Goal: Task Accomplishment & Management: Use online tool/utility

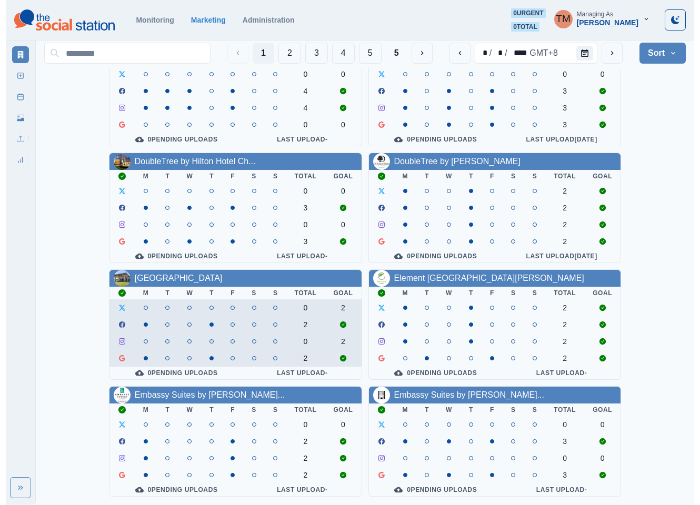
scroll to position [316, 0]
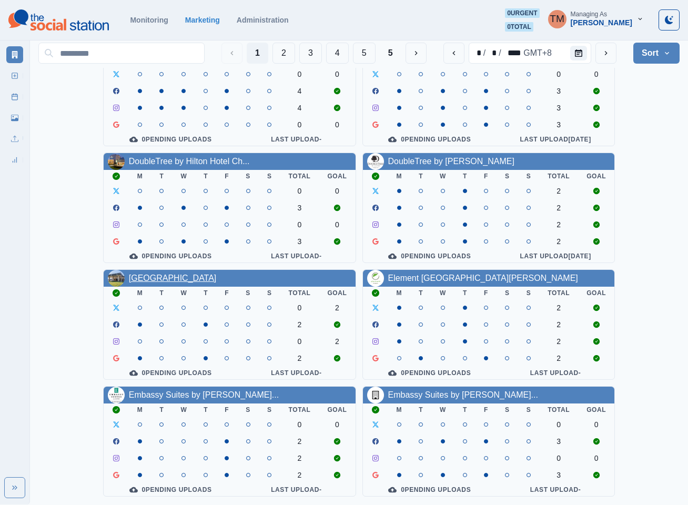
click at [580, 54] on icon "Calendar" at bounding box center [578, 52] width 7 height 7
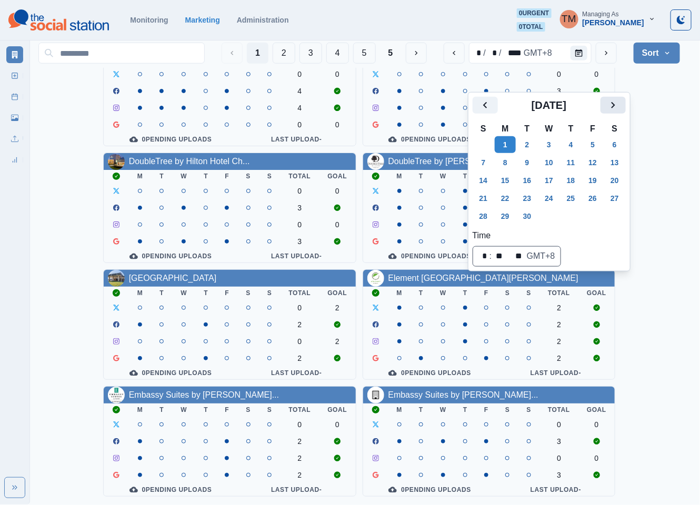
click at [614, 99] on icon "Next" at bounding box center [613, 105] width 13 height 13
click at [507, 208] on button "27" at bounding box center [505, 216] width 21 height 17
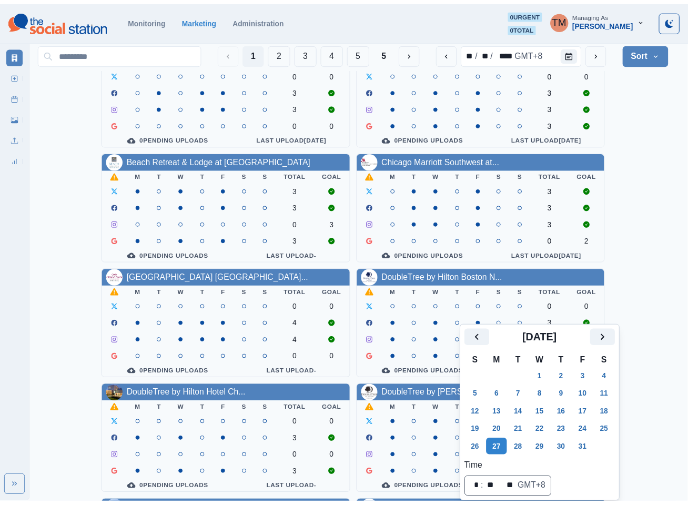
scroll to position [9, 0]
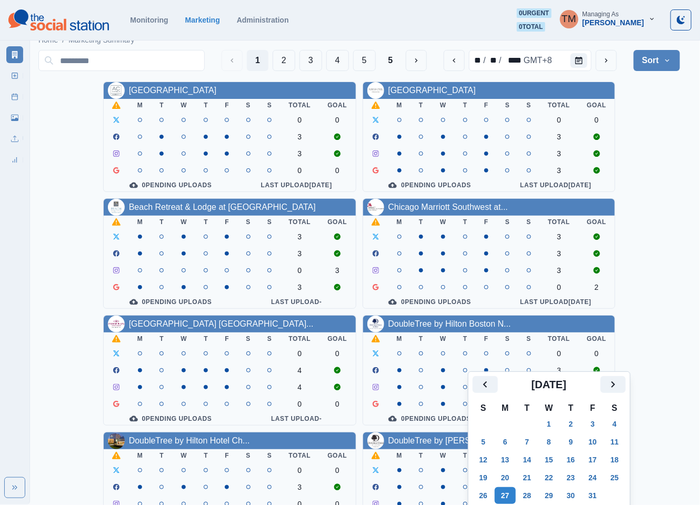
click at [65, 419] on div "AC Hotel Atlanta Downtown M T W T F S S Total Goal 0 0 3 3 0 0 0 Pending Upload…" at bounding box center [358, 429] width 641 height 694
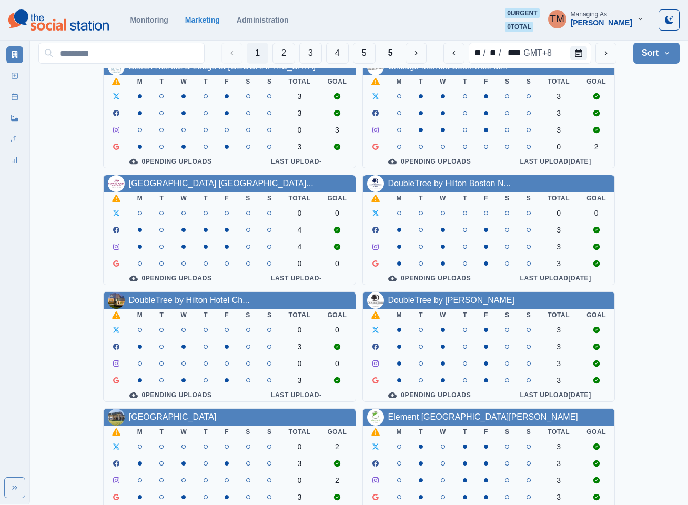
scroll to position [316, 0]
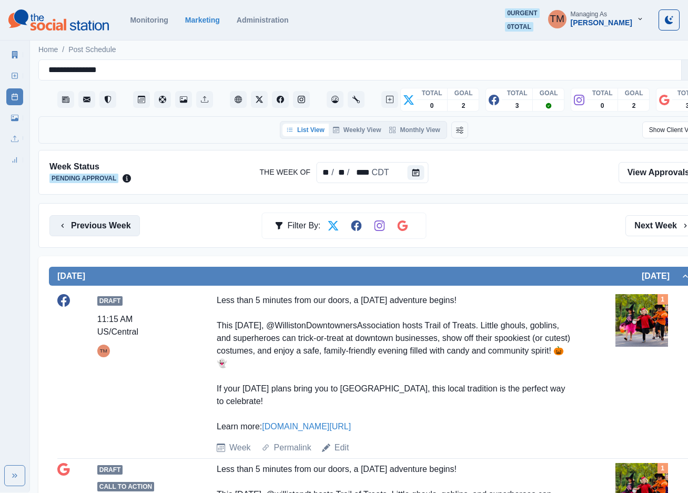
click at [90, 230] on button "Previous Week" at bounding box center [94, 225] width 90 height 21
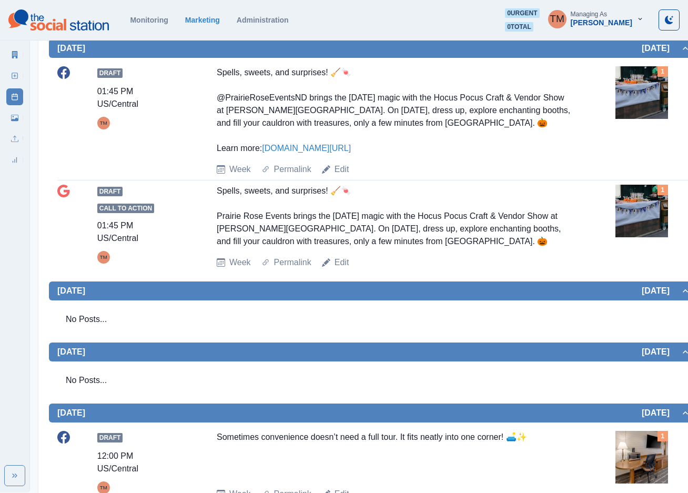
scroll to position [395, 0]
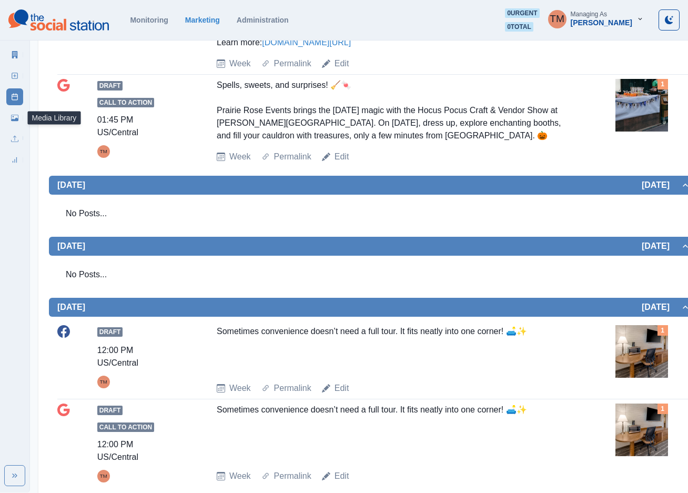
click at [12, 120] on icon at bounding box center [14, 118] width 7 height 6
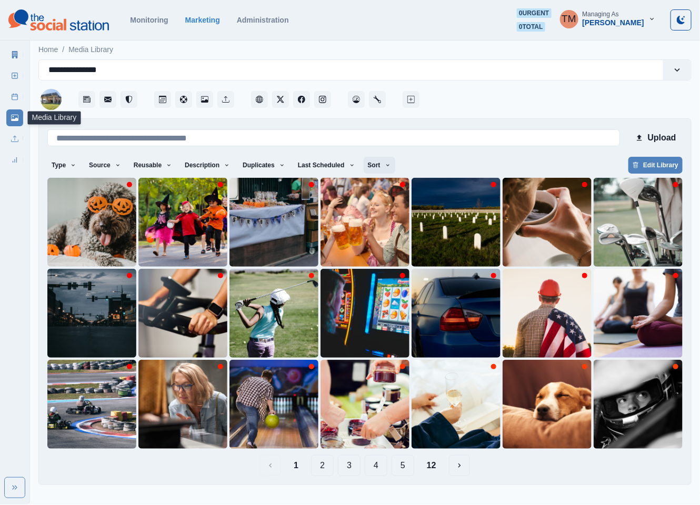
click at [386, 166] on icon "button" at bounding box center [387, 165] width 3 height 2
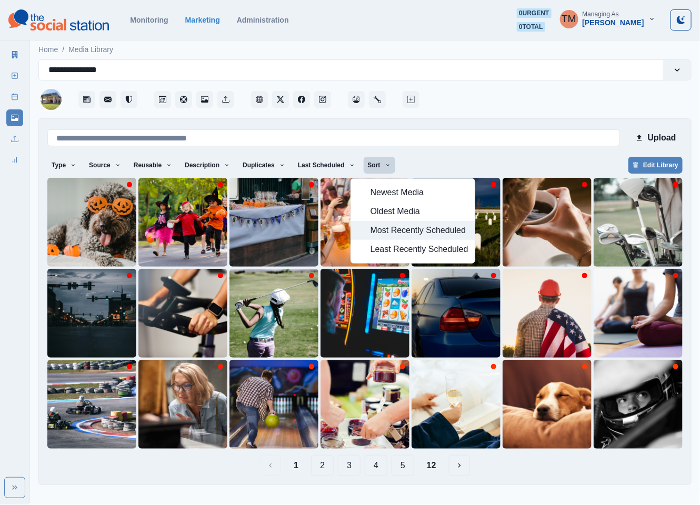
click at [407, 234] on span "Most Recently Scheduled" at bounding box center [419, 230] width 98 height 13
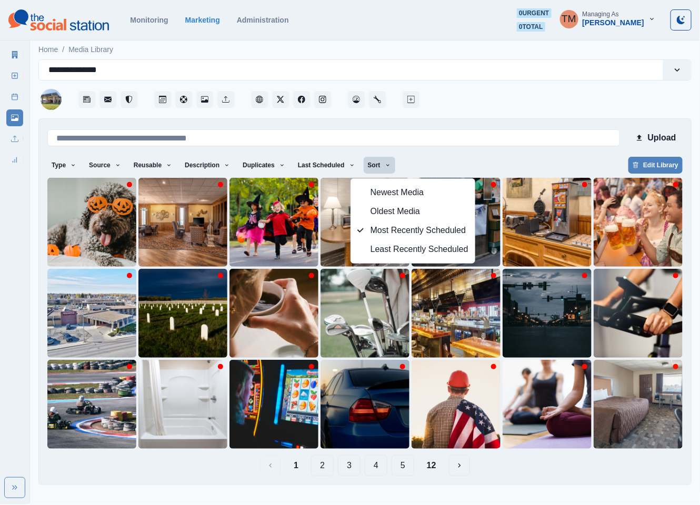
click at [518, 469] on div "1 2 3 4 5 12" at bounding box center [364, 465] width 635 height 21
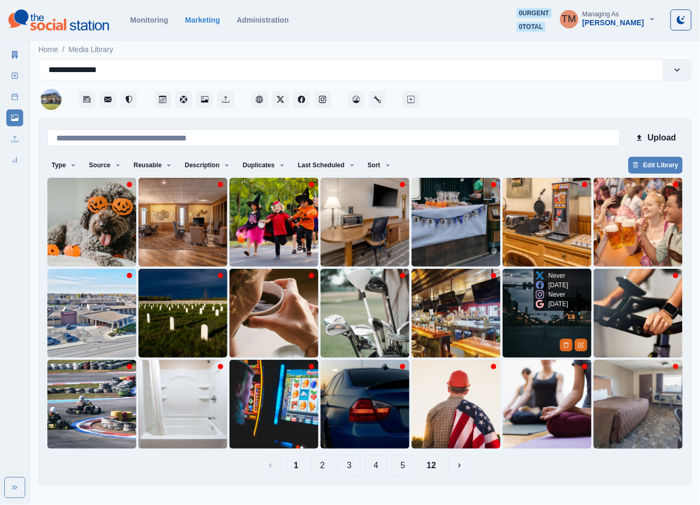
click at [528, 316] on img at bounding box center [546, 313] width 89 height 89
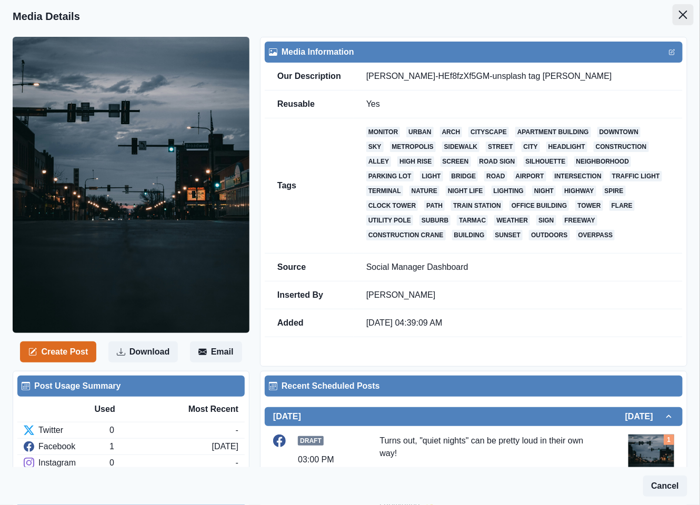
click at [679, 16] on icon "Close" at bounding box center [683, 15] width 8 height 8
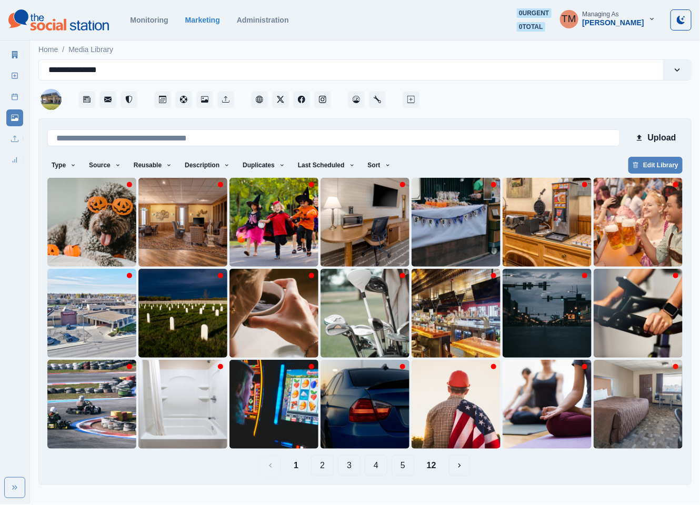
click at [436, 467] on button "12" at bounding box center [431, 465] width 26 height 21
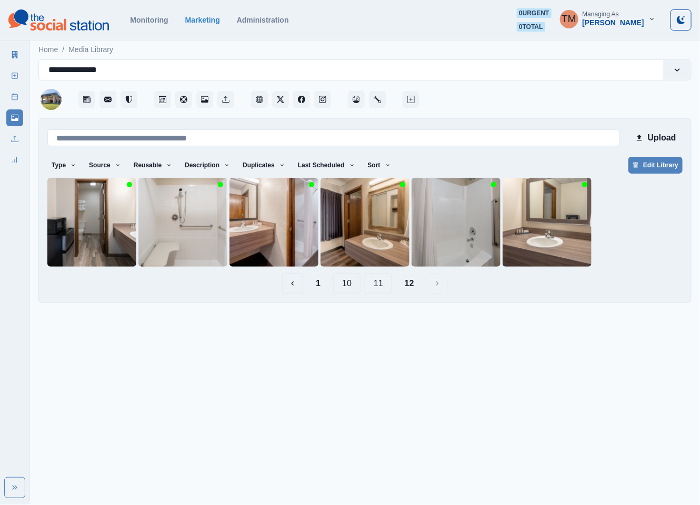
click at [317, 284] on button "1" at bounding box center [318, 283] width 22 height 21
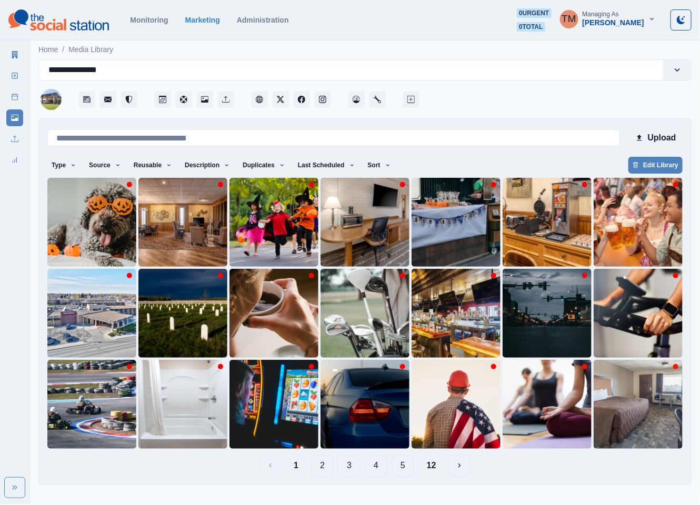
click at [319, 462] on button "2" at bounding box center [322, 465] width 23 height 21
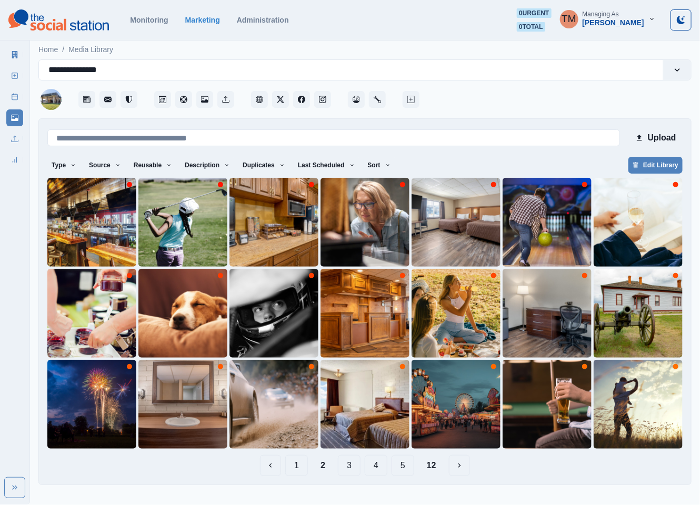
click at [349, 468] on button "3" at bounding box center [349, 465] width 23 height 21
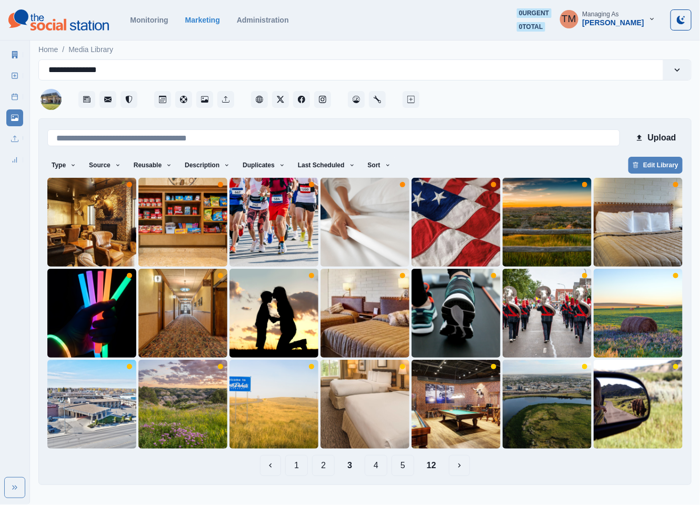
click at [386, 472] on button "4" at bounding box center [376, 465] width 23 height 21
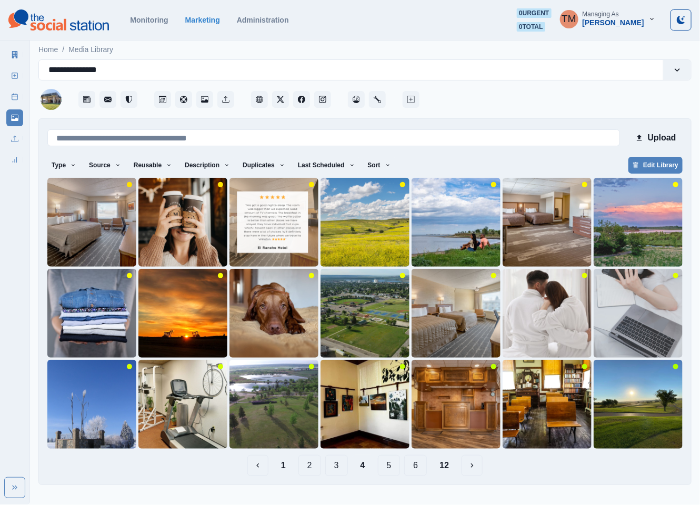
click at [390, 470] on button "5" at bounding box center [389, 465] width 23 height 21
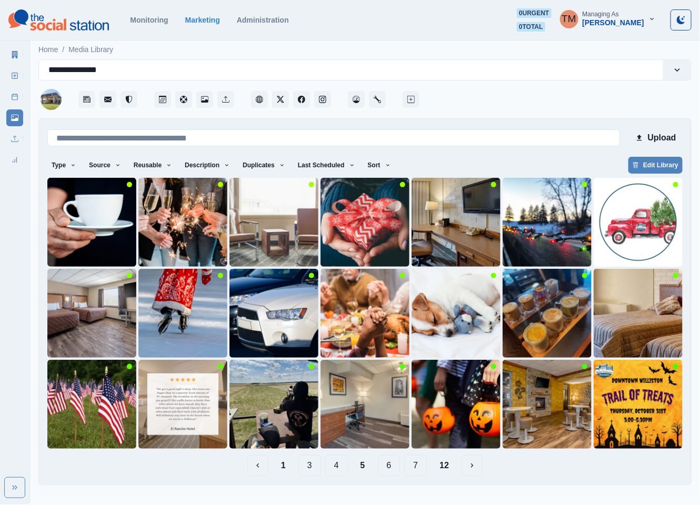
click at [341, 472] on button "4" at bounding box center [336, 465] width 23 height 21
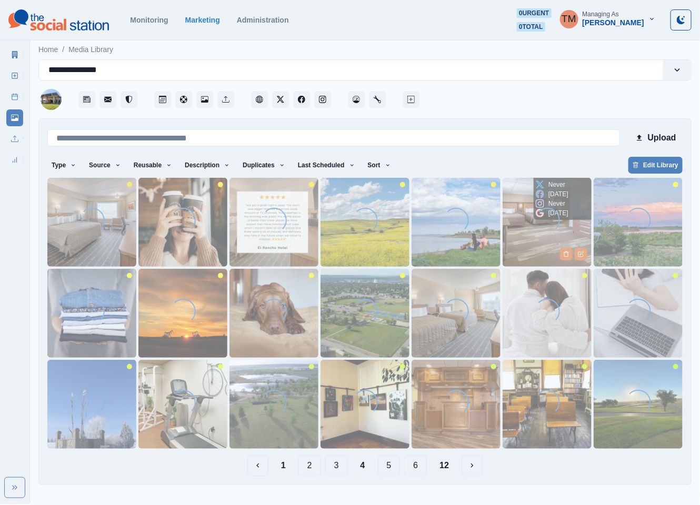
click at [526, 235] on img at bounding box center [546, 222] width 89 height 89
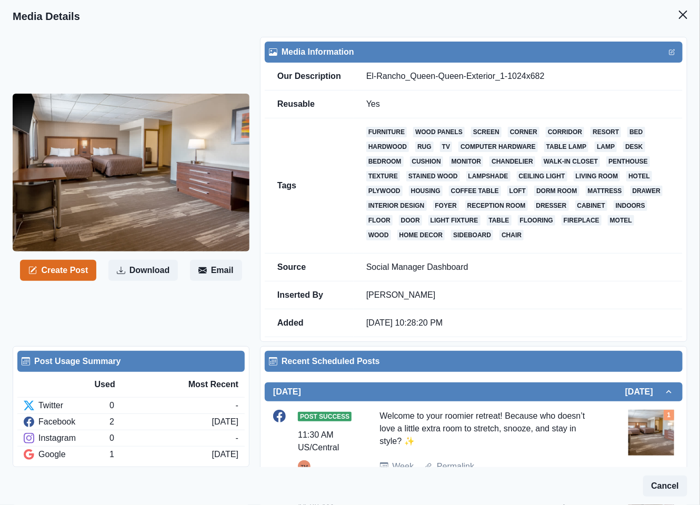
click at [659, 16] on section "Media Details Create Post Download Email Media Information Our Description El-R…" at bounding box center [350, 357] width 700 height 714
click at [679, 16] on icon "Close" at bounding box center [683, 15] width 8 height 8
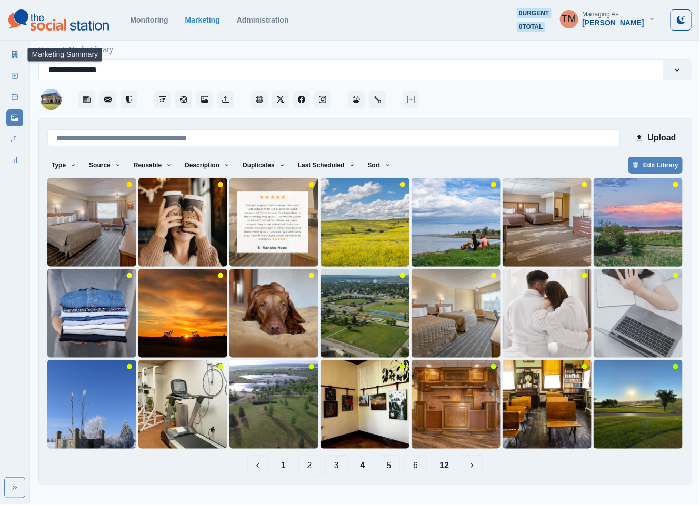
click at [15, 53] on icon at bounding box center [15, 54] width 6 height 7
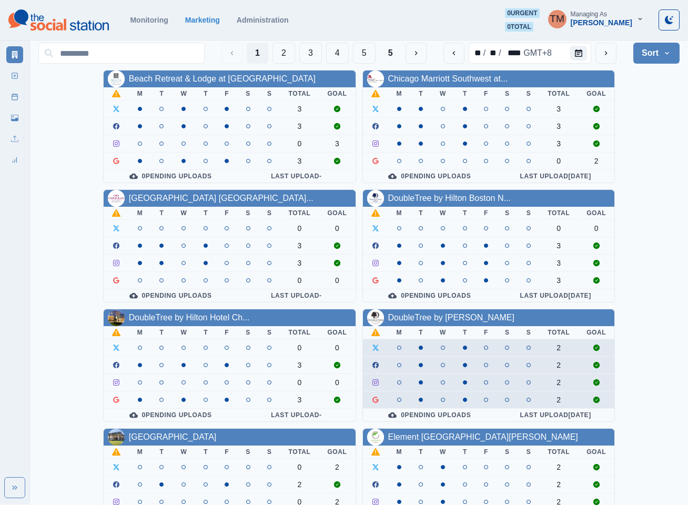
scroll to position [316, 0]
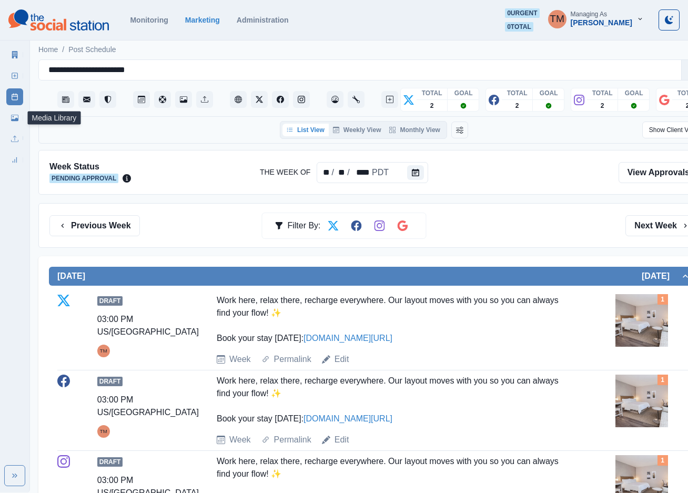
click at [13, 122] on link "Media Library" at bounding box center [14, 117] width 17 height 17
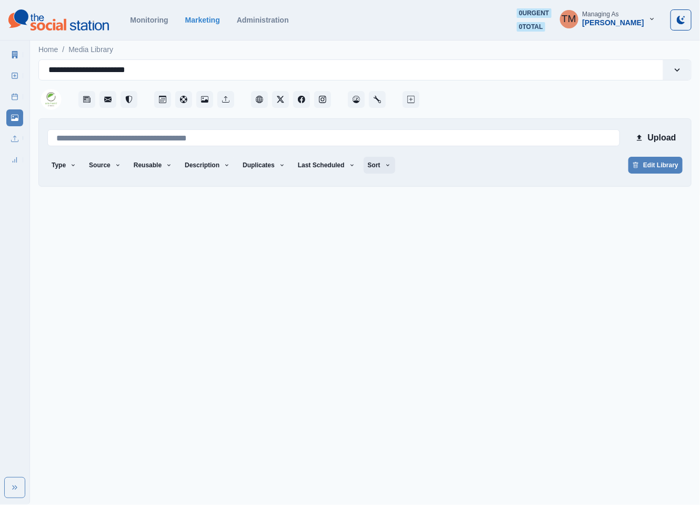
click at [368, 164] on button "Sort" at bounding box center [380, 165] width 32 height 17
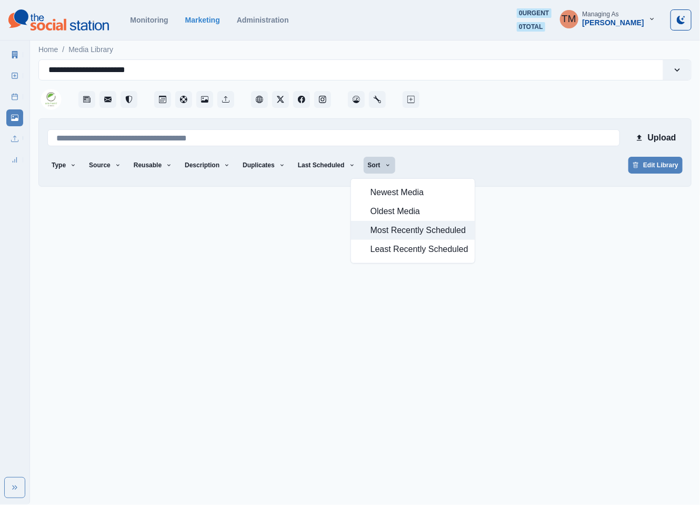
click at [401, 235] on span "Most Recently Scheduled" at bounding box center [419, 230] width 98 height 13
click at [17, 75] on rect at bounding box center [15, 76] width 6 height 6
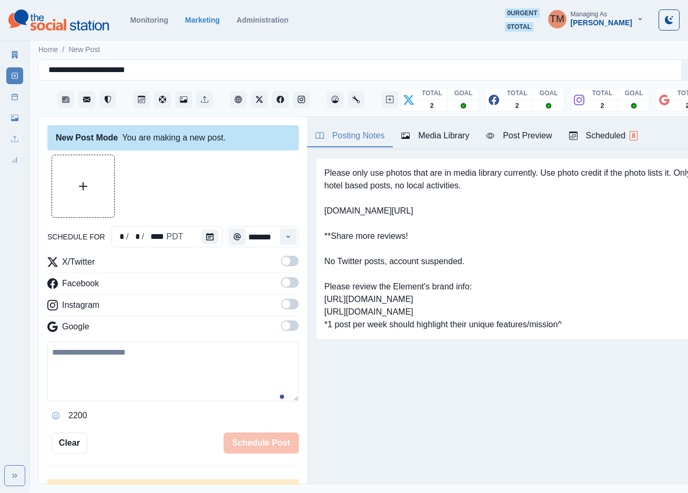
click at [327, 313] on pre "Please only use photos that are in media library currently. Use photo credit if…" at bounding box center [508, 249] width 367 height 164
drag, startPoint x: 322, startPoint y: 313, endPoint x: 471, endPoint y: 309, distance: 148.9
click at [471, 309] on div "Please only use photos that are in media library currently. Use photo credit if…" at bounding box center [508, 249] width 385 height 182
copy pre "[URL][DOMAIN_NAME]"
click at [8, 118] on link "Media Library" at bounding box center [14, 117] width 17 height 17
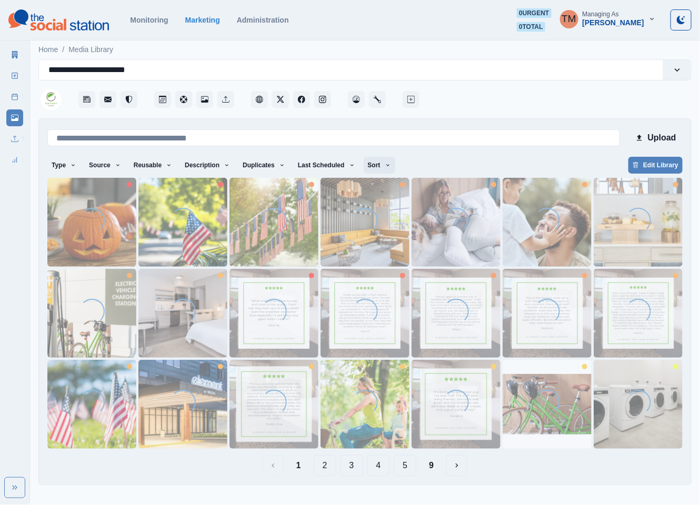
click at [385, 166] on icon "button" at bounding box center [388, 165] width 6 height 6
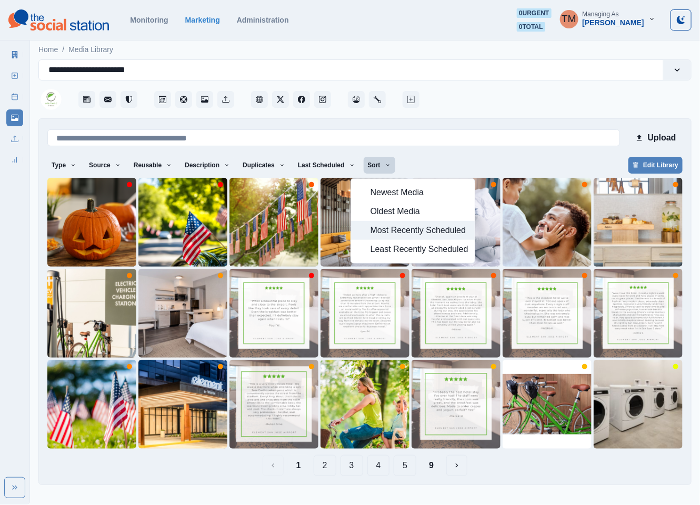
click at [398, 236] on span "Most Recently Scheduled" at bounding box center [419, 230] width 98 height 13
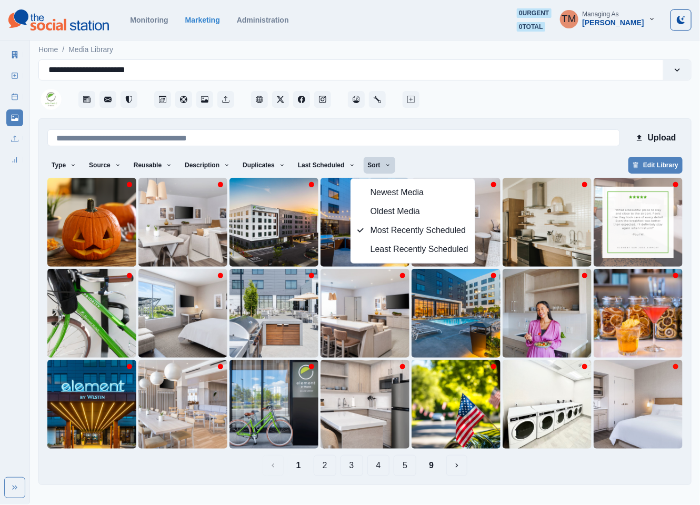
click at [504, 160] on div "Type Any Image Video Source Any Upload Social Manager Found: Instagram Found: G…" at bounding box center [364, 166] width 635 height 19
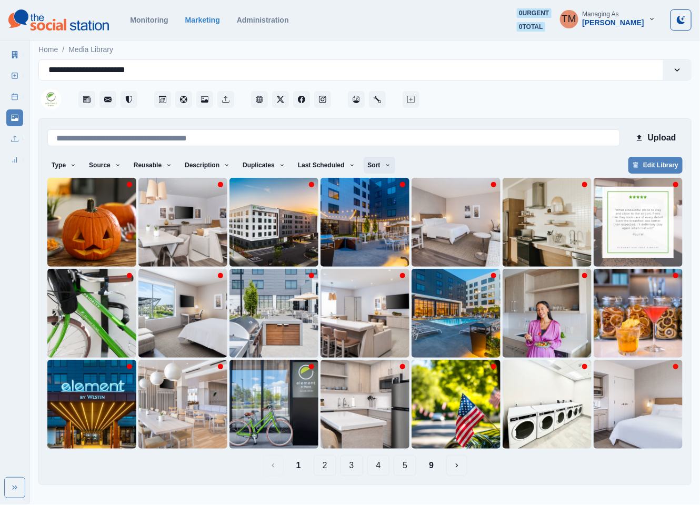
click at [364, 165] on button "Sort" at bounding box center [380, 165] width 32 height 17
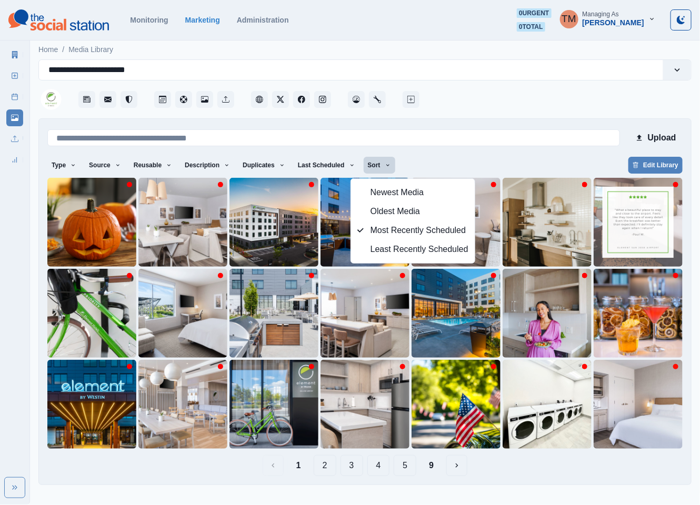
click at [364, 165] on button "Sort" at bounding box center [380, 165] width 32 height 17
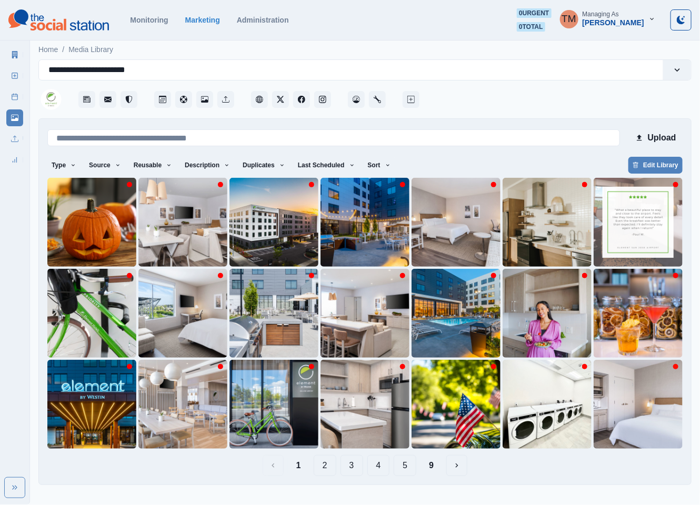
click at [428, 467] on button "9" at bounding box center [431, 465] width 22 height 21
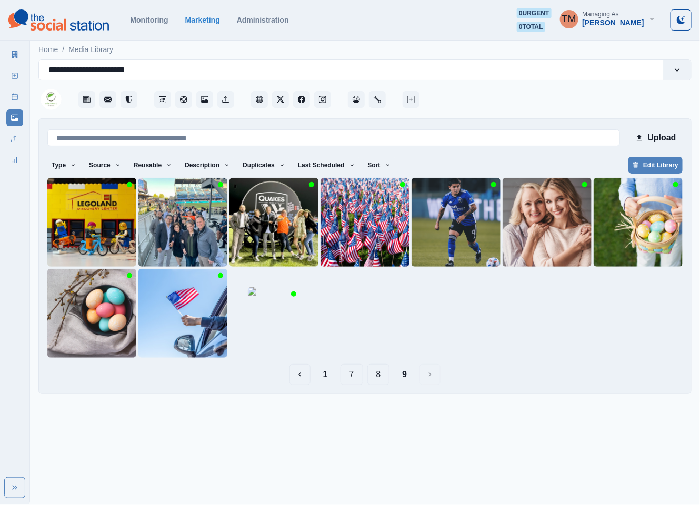
click at [379, 378] on button "8" at bounding box center [378, 374] width 23 height 21
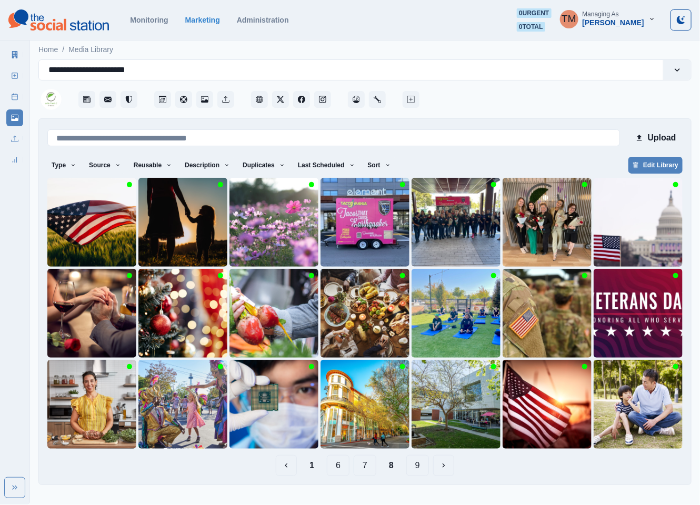
click at [365, 465] on button "7" at bounding box center [365, 465] width 23 height 21
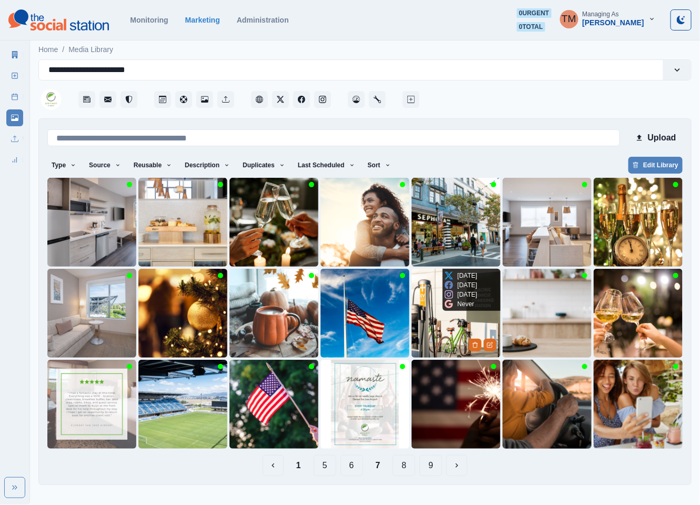
click at [444, 334] on img at bounding box center [455, 313] width 89 height 89
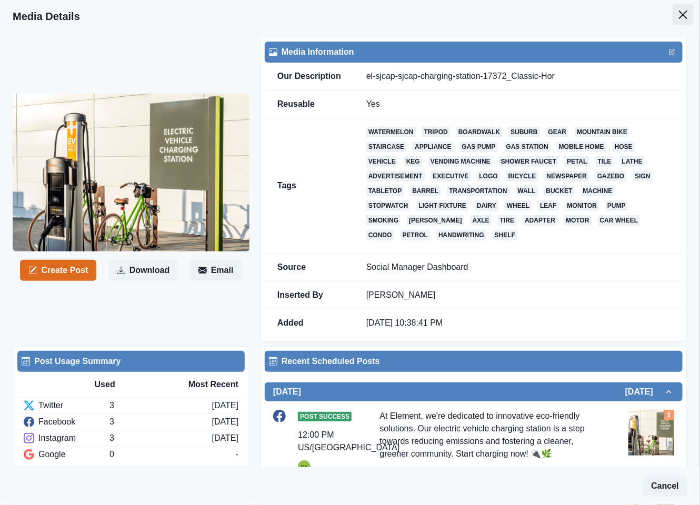
click at [679, 13] on icon "Close" at bounding box center [683, 15] width 8 height 8
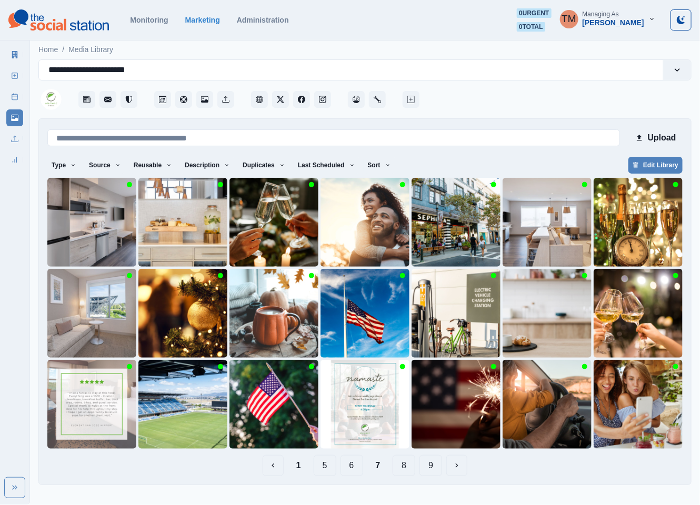
click at [352, 469] on button "6" at bounding box center [351, 465] width 23 height 21
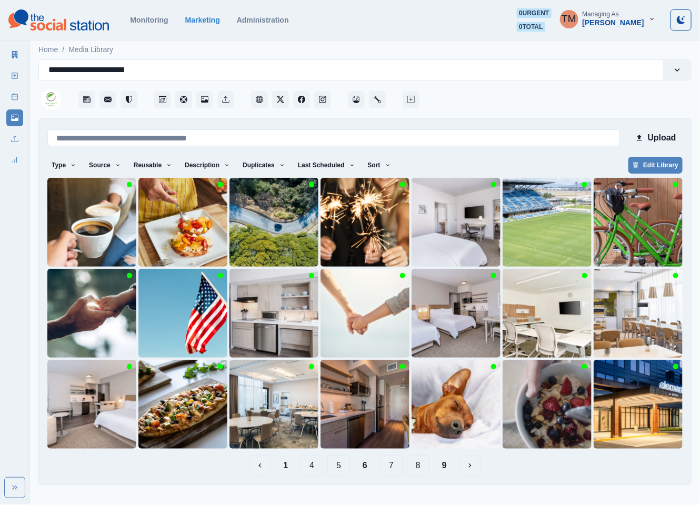
click at [341, 465] on button "5" at bounding box center [338, 465] width 23 height 21
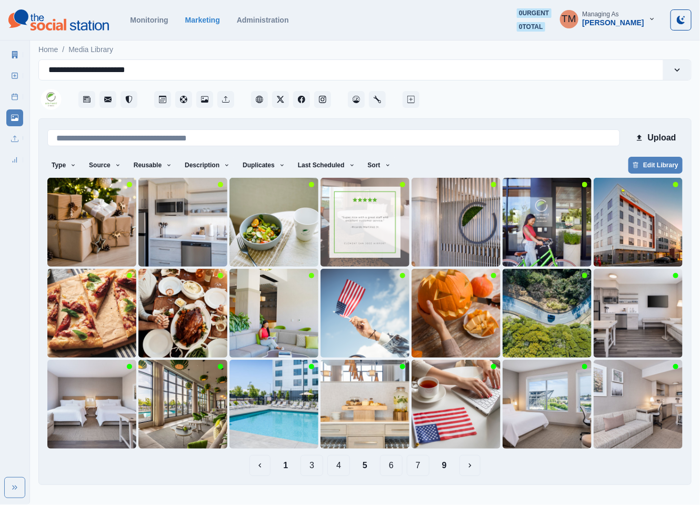
click at [281, 466] on button "1" at bounding box center [286, 465] width 22 height 21
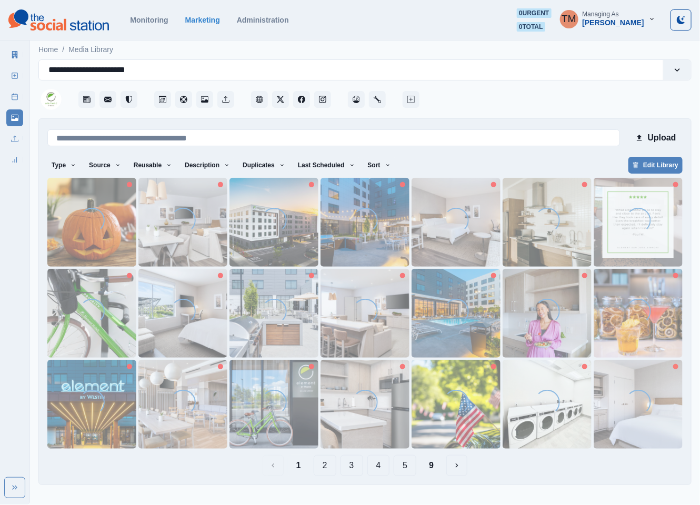
click at [326, 467] on button "2" at bounding box center [325, 465] width 23 height 21
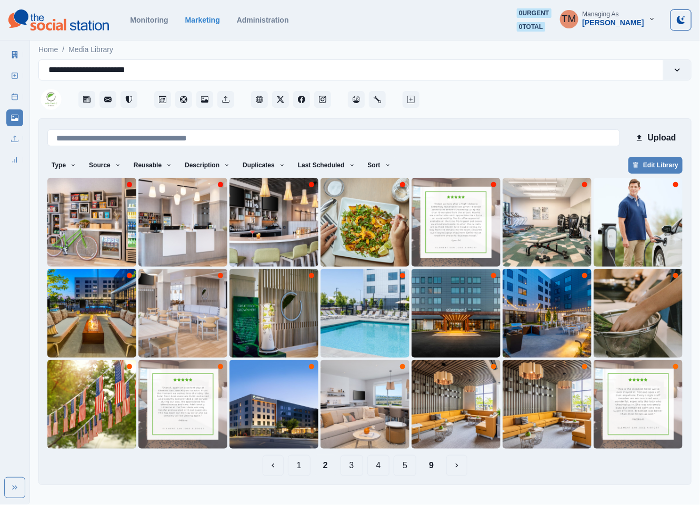
click at [349, 468] on button "3" at bounding box center [351, 465] width 23 height 21
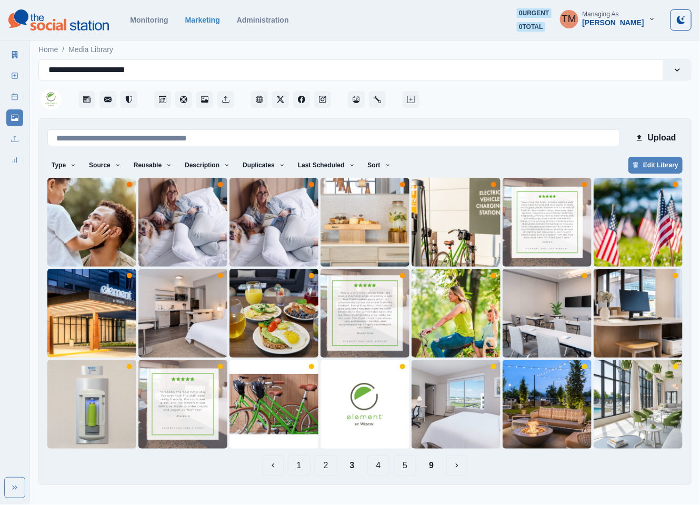
click at [382, 470] on button "4" at bounding box center [378, 465] width 23 height 21
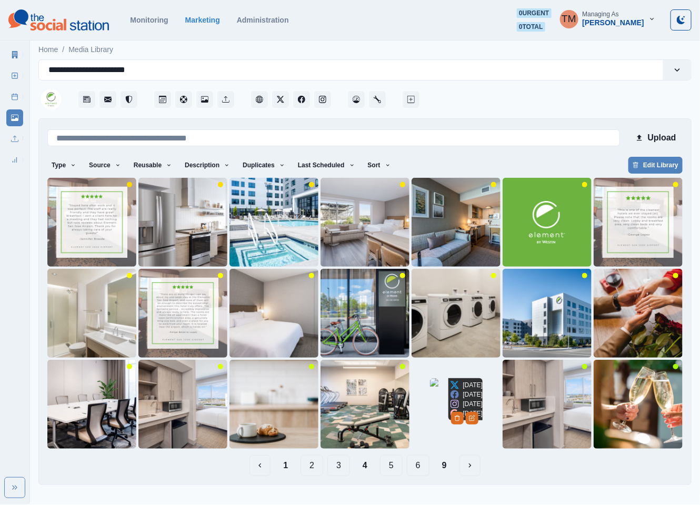
click at [442, 423] on img at bounding box center [456, 404] width 53 height 53
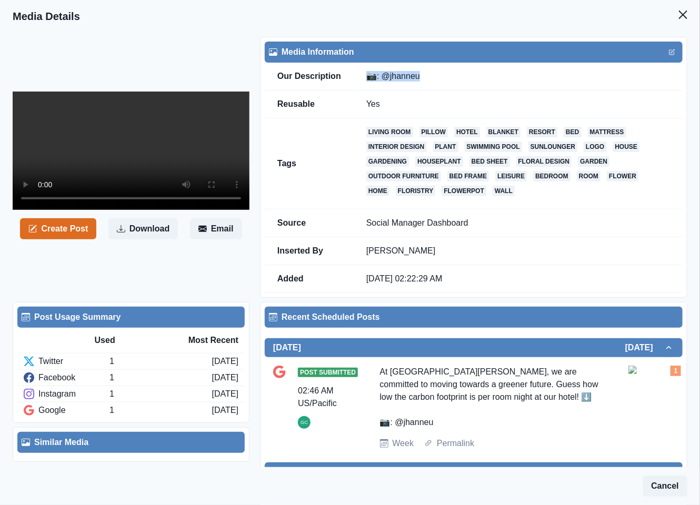
drag, startPoint x: 364, startPoint y: 75, endPoint x: 420, endPoint y: 79, distance: 57.0
click at [420, 79] on td "📷: @jhanneu" at bounding box center [518, 77] width 329 height 28
copy td "📷: @jhanneu"
click at [679, 11] on icon "Close" at bounding box center [683, 15] width 8 height 8
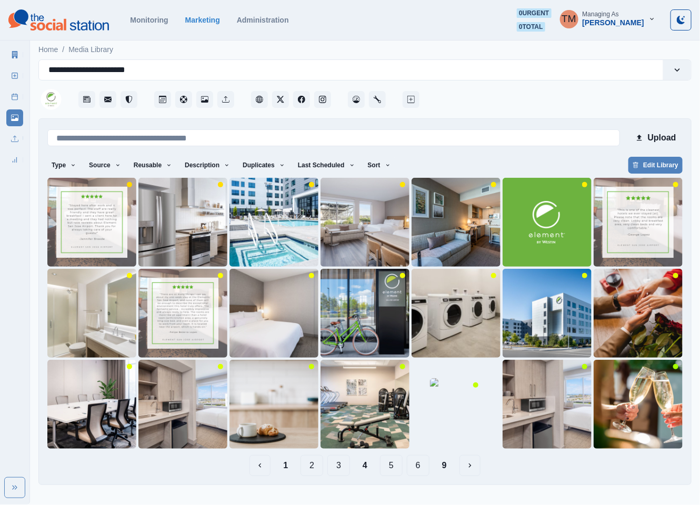
click at [286, 466] on button "1" at bounding box center [286, 465] width 22 height 21
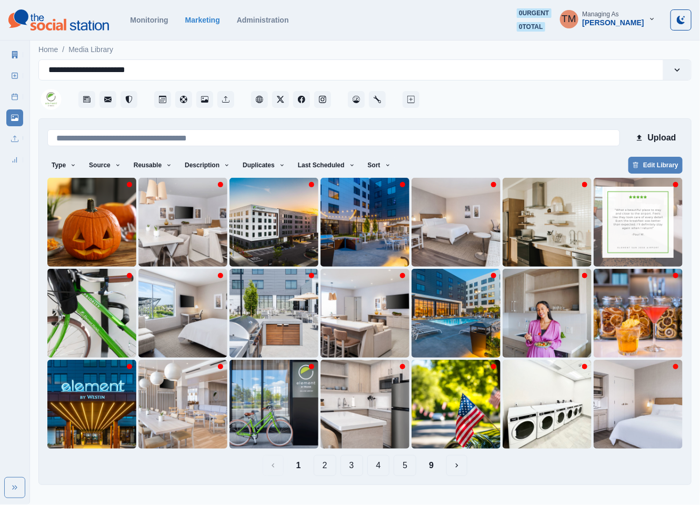
click at [380, 466] on button "4" at bounding box center [378, 465] width 23 height 21
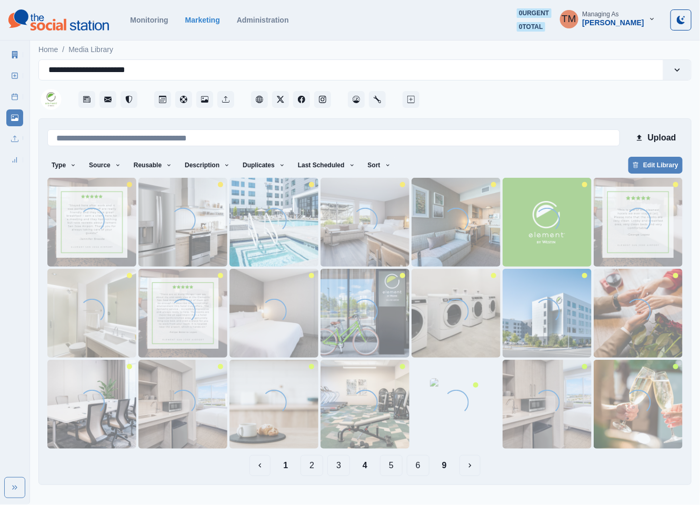
click at [393, 468] on button "5" at bounding box center [391, 465] width 23 height 21
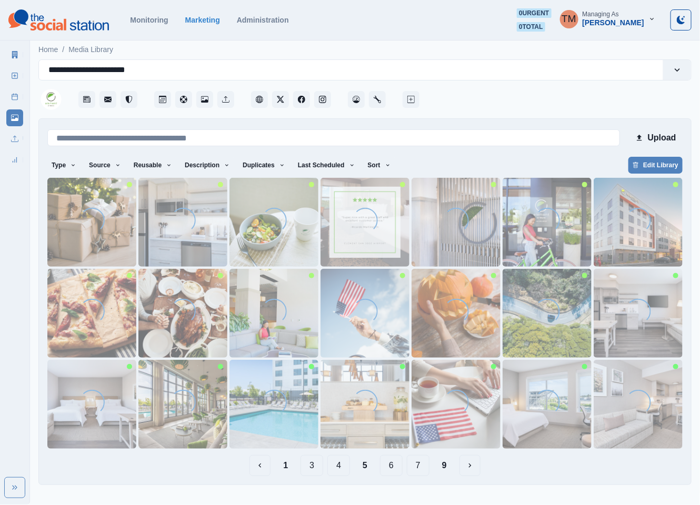
click at [392, 469] on button "6" at bounding box center [391, 465] width 23 height 21
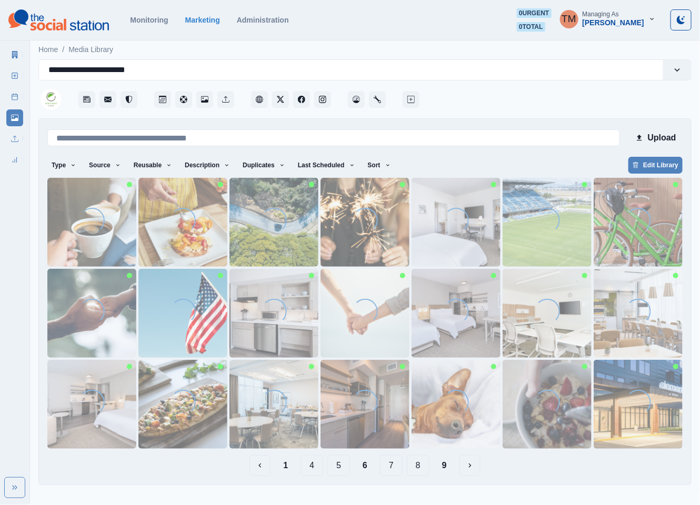
click at [338, 469] on button "5" at bounding box center [338, 465] width 23 height 21
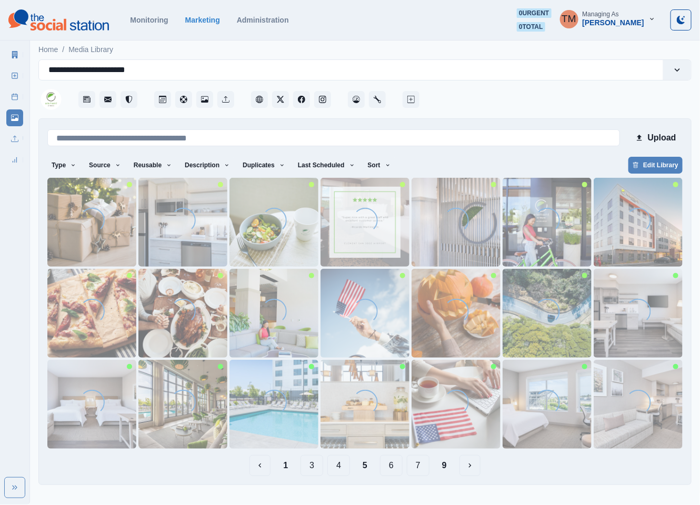
click at [338, 469] on button "4" at bounding box center [338, 465] width 23 height 21
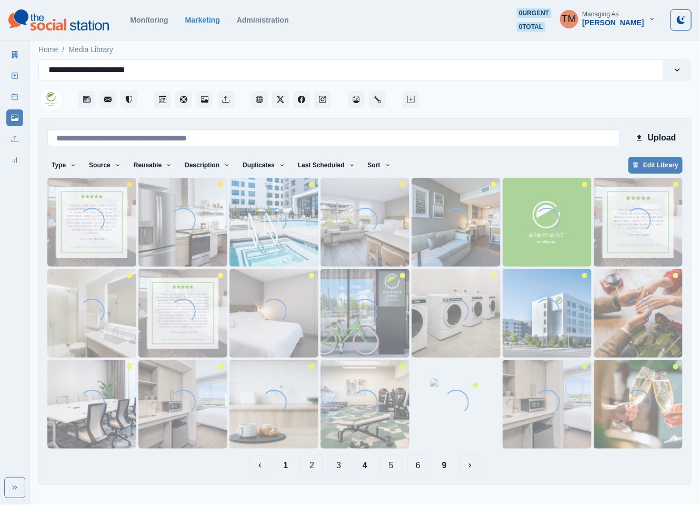
click at [334, 469] on button "3" at bounding box center [338, 465] width 23 height 21
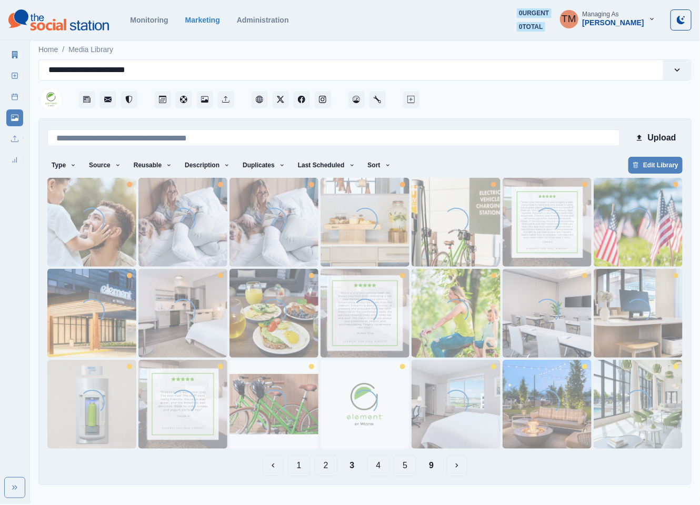
click at [377, 467] on button "4" at bounding box center [378, 465] width 23 height 21
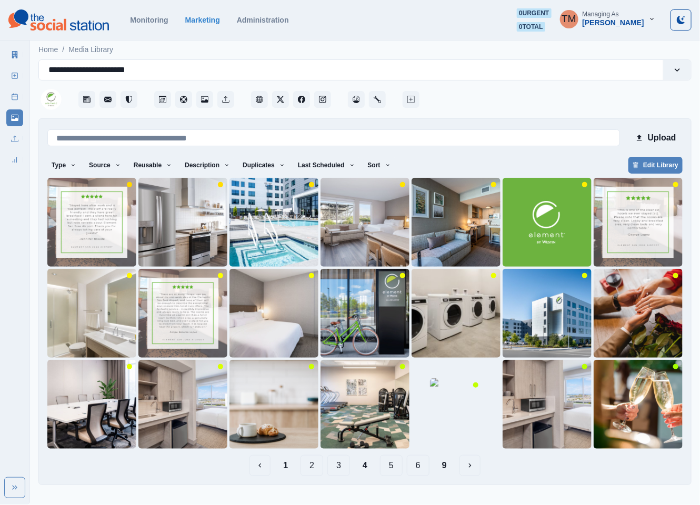
click at [398, 469] on button "5" at bounding box center [391, 465] width 23 height 21
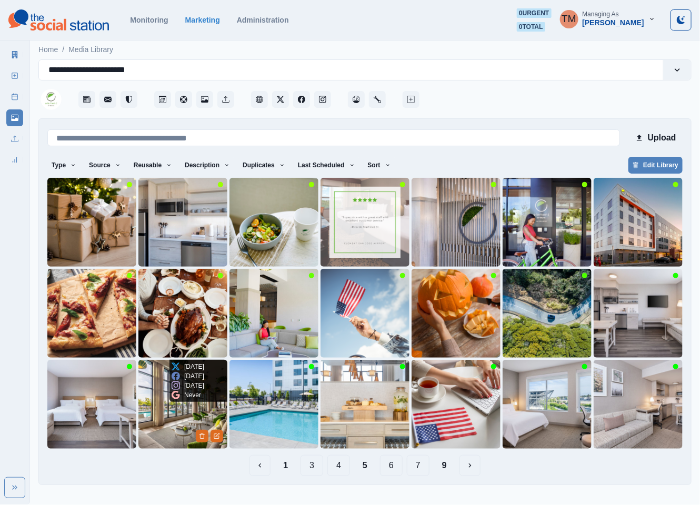
click at [166, 434] on img at bounding box center [182, 404] width 89 height 89
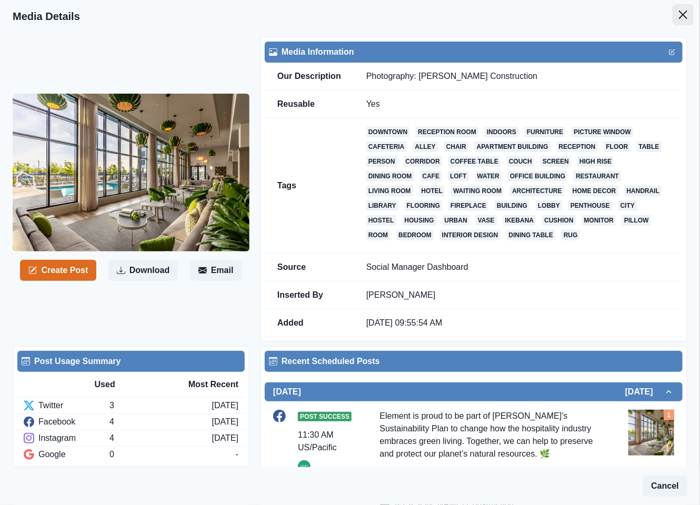
click at [679, 14] on icon "Close" at bounding box center [683, 15] width 8 height 8
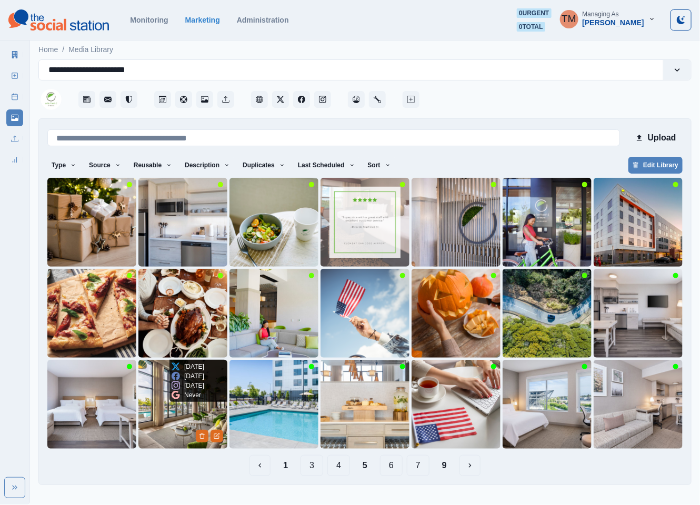
click at [158, 422] on img at bounding box center [182, 404] width 89 height 89
click at [152, 425] on img at bounding box center [182, 404] width 89 height 89
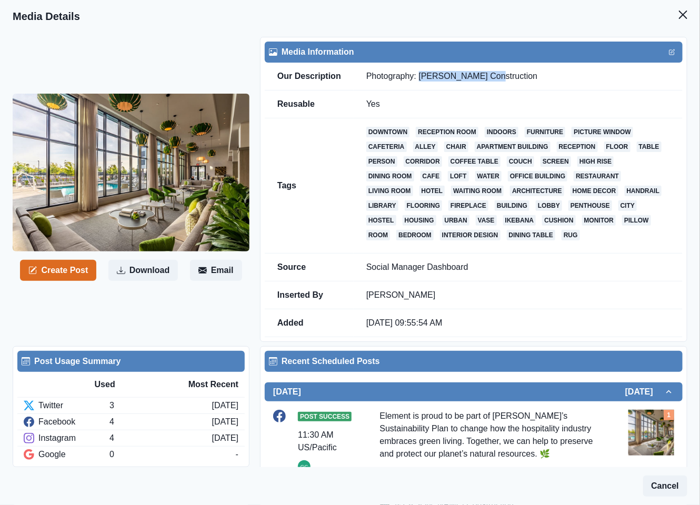
drag, startPoint x: 497, startPoint y: 75, endPoint x: 420, endPoint y: 78, distance: 77.4
click at [420, 78] on td "Photography: [PERSON_NAME] Construction" at bounding box center [518, 77] width 329 height 28
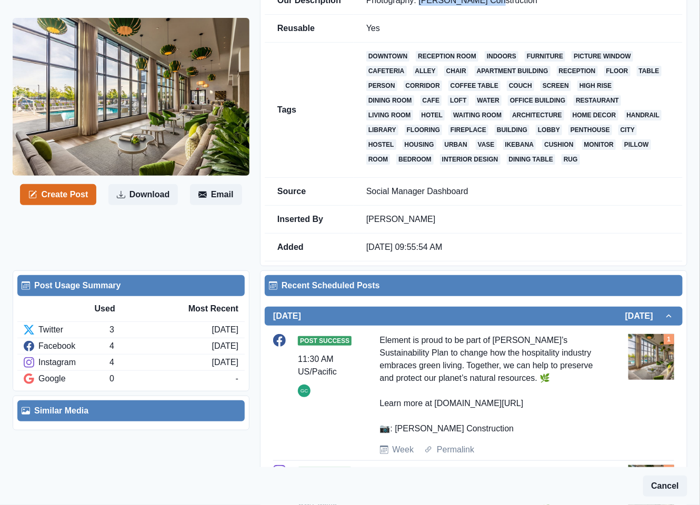
scroll to position [79, 0]
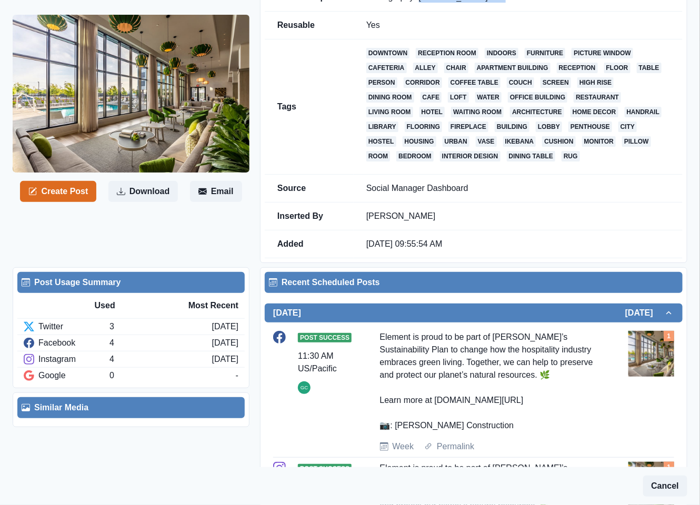
drag, startPoint x: 379, startPoint y: 439, endPoint x: 476, endPoint y: 442, distance: 96.8
click at [476, 432] on div "Element is proud to be part of [PERSON_NAME]’s Sustainability Plan to change ho…" at bounding box center [490, 381] width 220 height 101
copy div ": [PERSON_NAME] Construction"
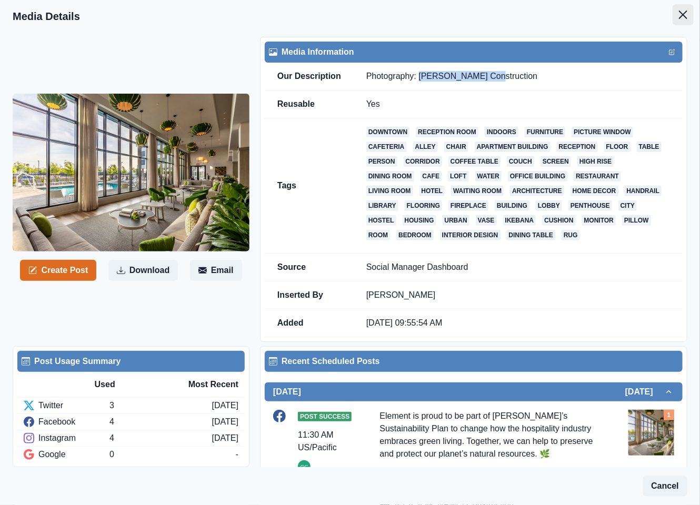
click at [679, 19] on button "Close" at bounding box center [682, 14] width 21 height 21
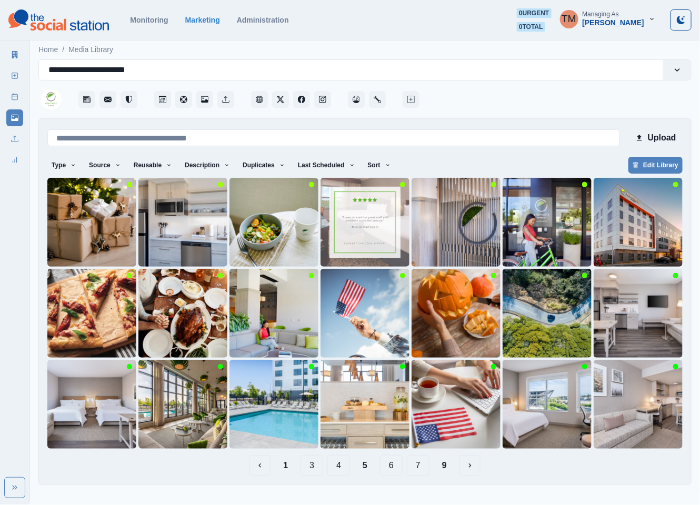
click at [390, 471] on button "6" at bounding box center [391, 465] width 23 height 21
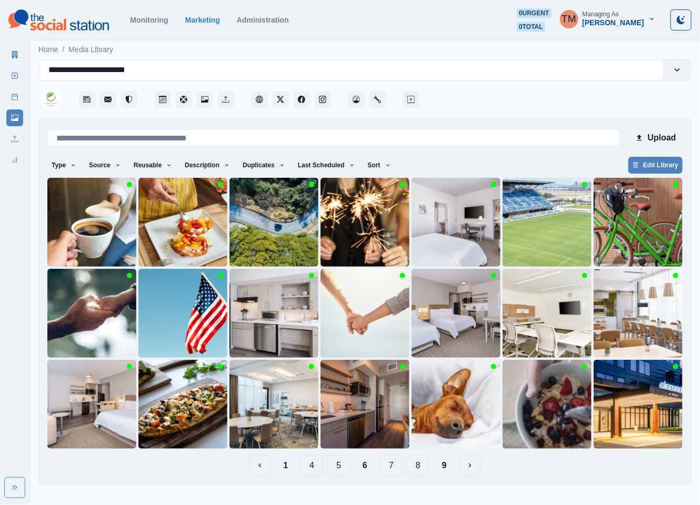
click at [399, 472] on button "7" at bounding box center [391, 465] width 23 height 21
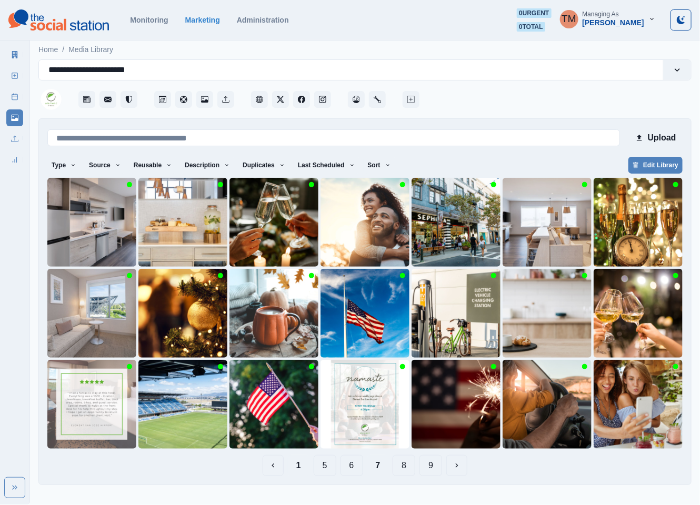
click at [300, 470] on button "1" at bounding box center [299, 465] width 22 height 21
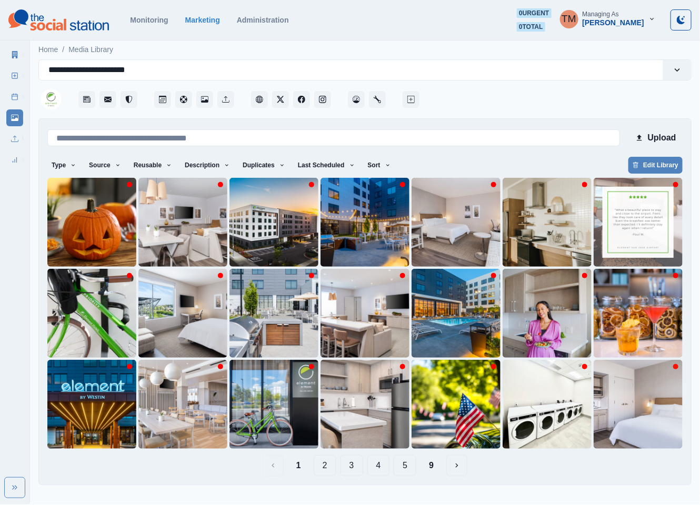
click at [322, 469] on button "2" at bounding box center [325, 465] width 23 height 21
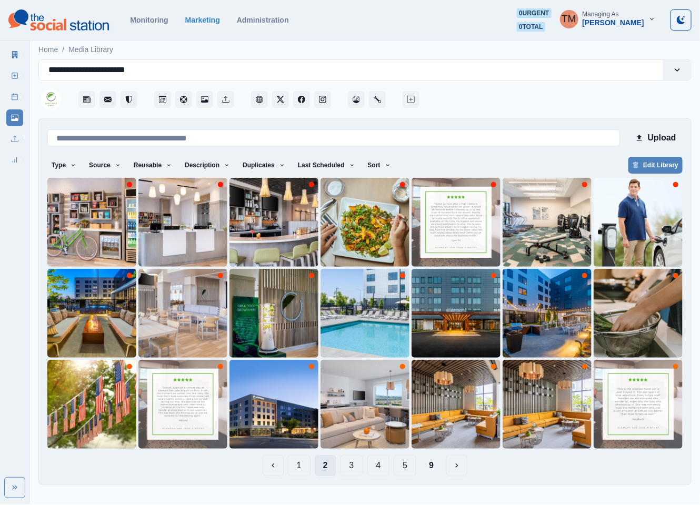
click at [322, 465] on button "2" at bounding box center [326, 465] width 22 height 21
click at [352, 465] on button "3" at bounding box center [351, 465] width 23 height 21
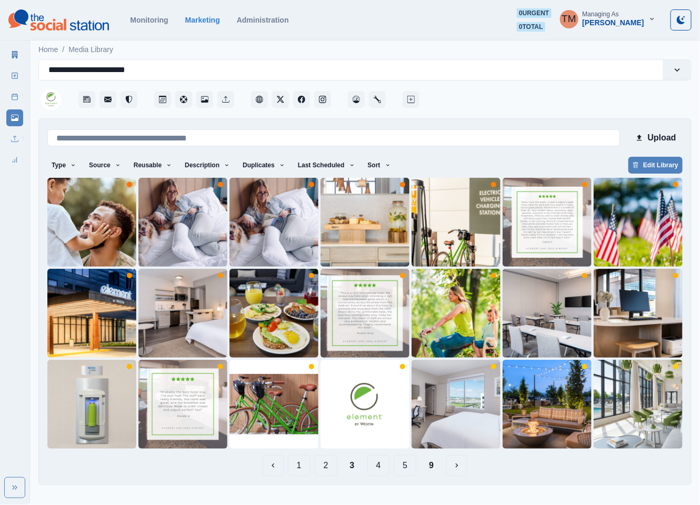
click at [380, 471] on button "4" at bounding box center [378, 465] width 23 height 21
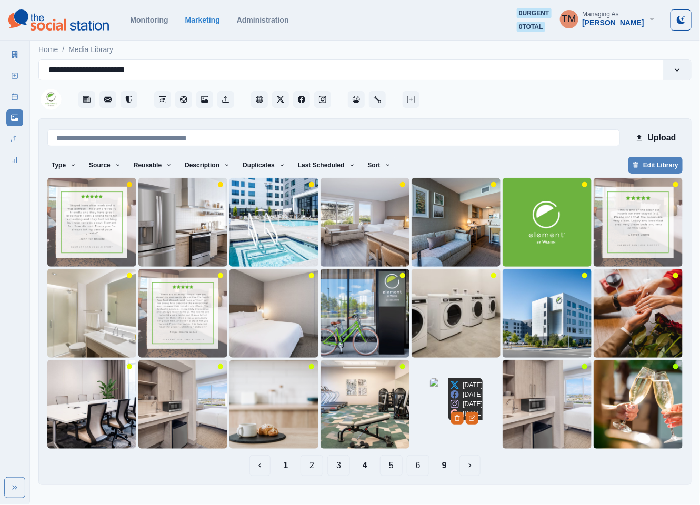
click at [438, 431] on img at bounding box center [456, 404] width 53 height 53
